Goal: Use online tool/utility: Utilize a website feature to perform a specific function

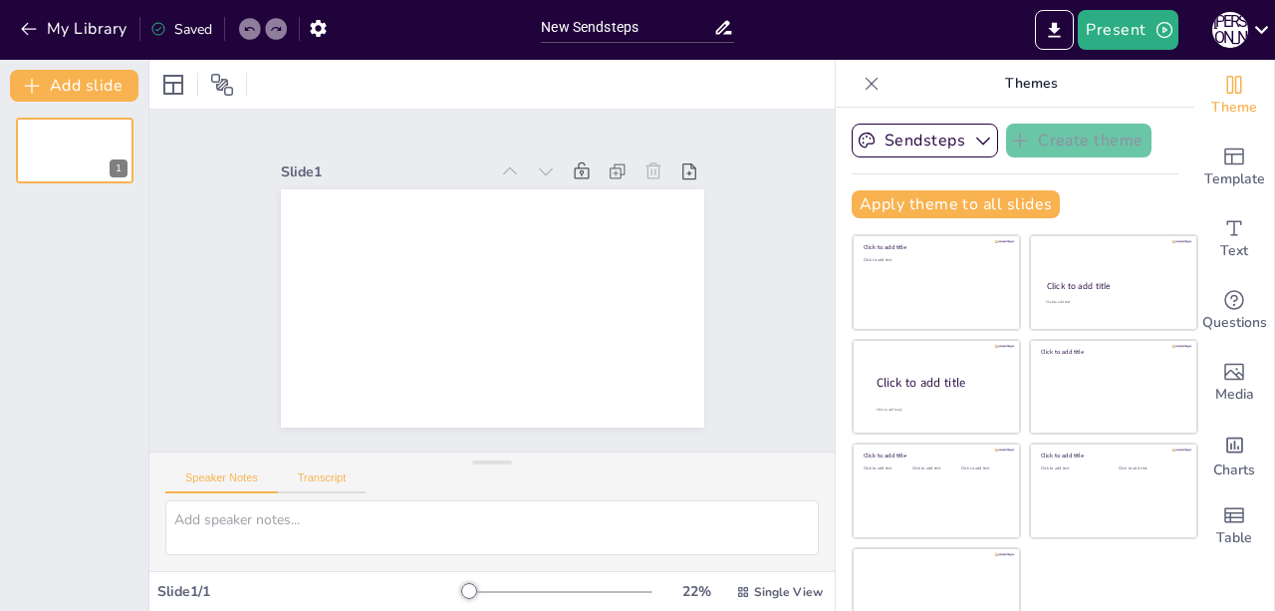
click at [331, 483] on button "Transcript" at bounding box center [322, 482] width 89 height 22
click at [228, 484] on button "Speaker Notes" at bounding box center [221, 482] width 113 height 22
click at [963, 146] on button "Sendsteps" at bounding box center [925, 141] width 146 height 34
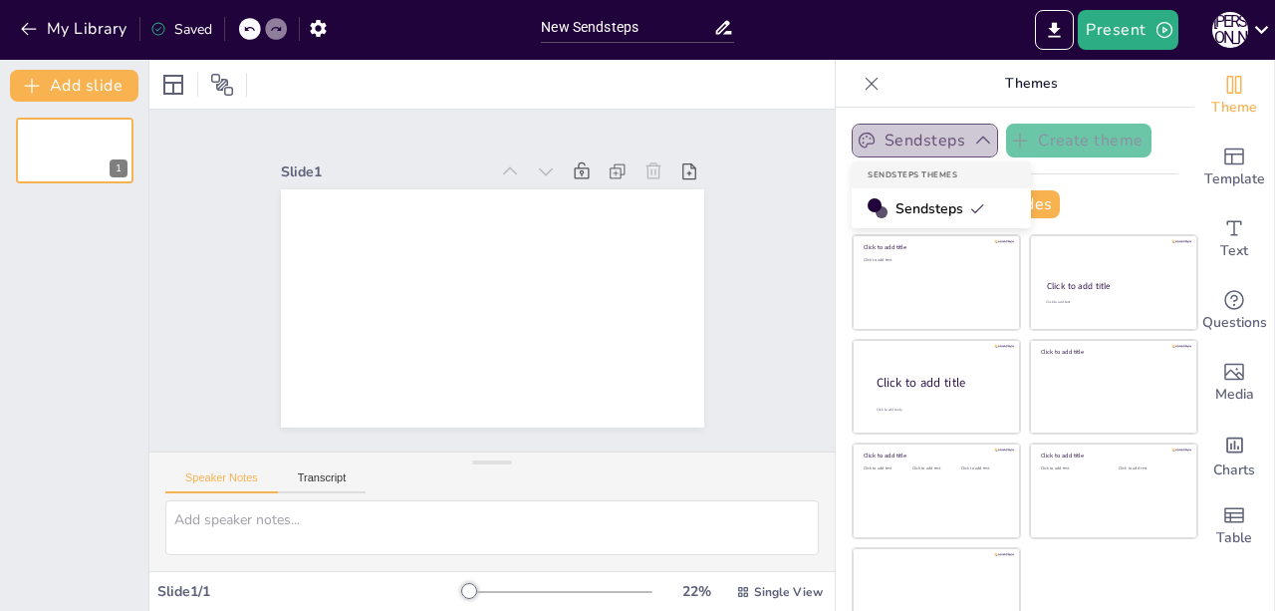
click at [963, 146] on button "Sendsteps" at bounding box center [925, 141] width 146 height 34
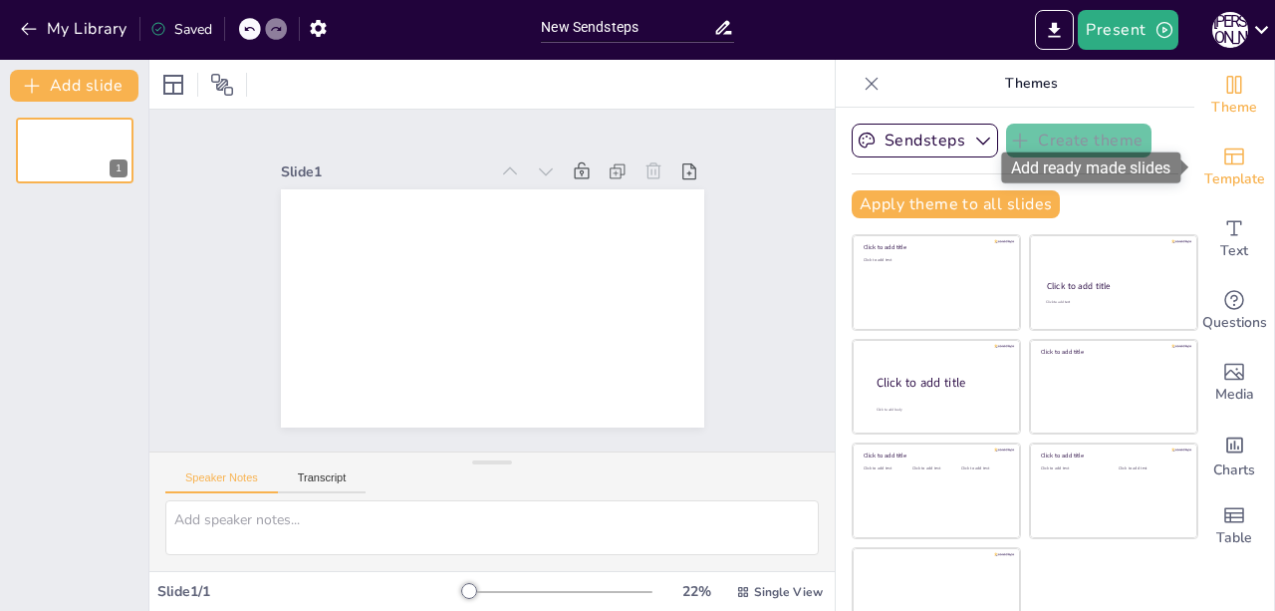
click at [1218, 177] on span "Template" at bounding box center [1234, 179] width 61 height 22
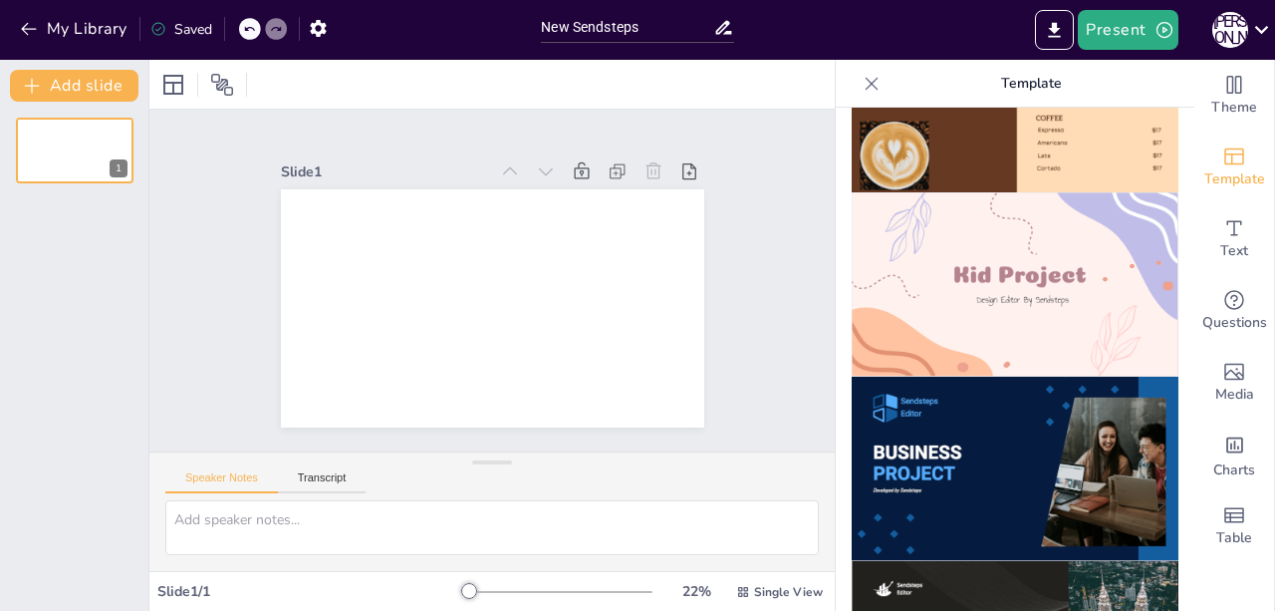
scroll to position [1450, 0]
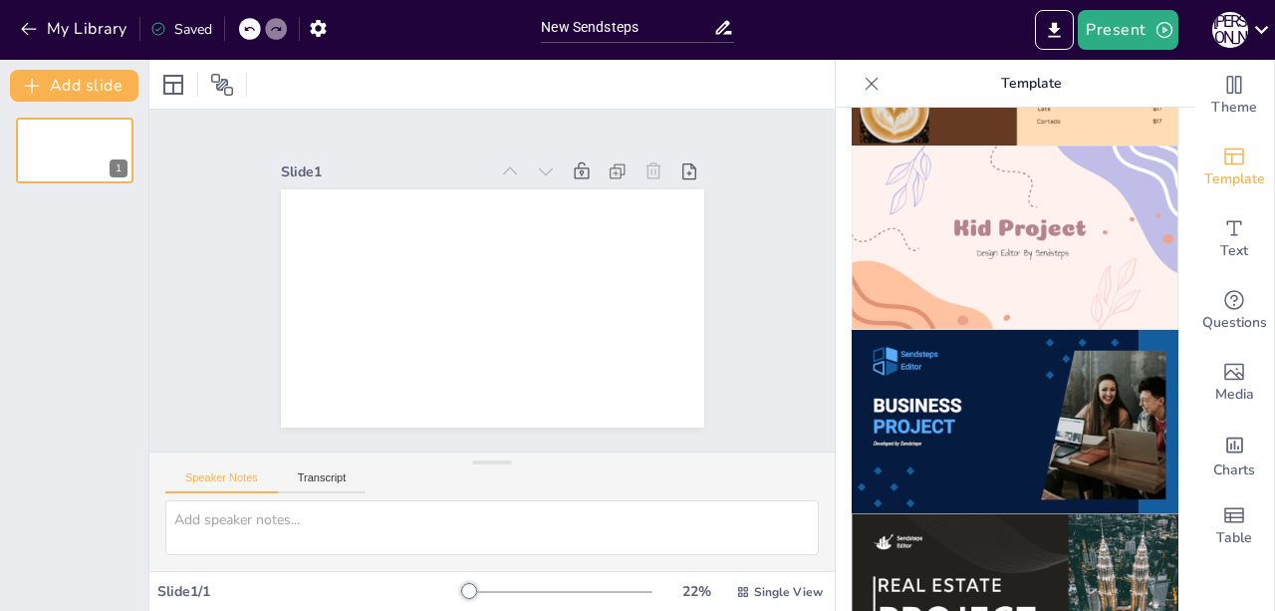
click at [1061, 288] on img at bounding box center [1015, 237] width 327 height 184
